Goal: Information Seeking & Learning: Learn about a topic

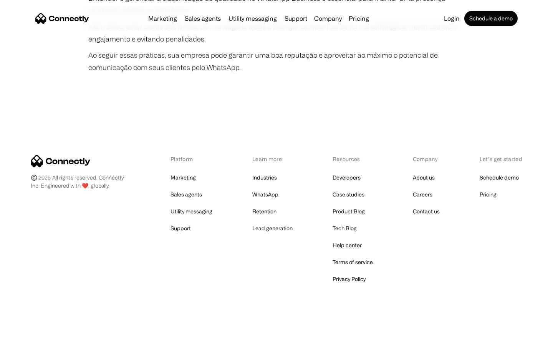
scroll to position [1439, 0]
